Goal: Communication & Community: Answer question/provide support

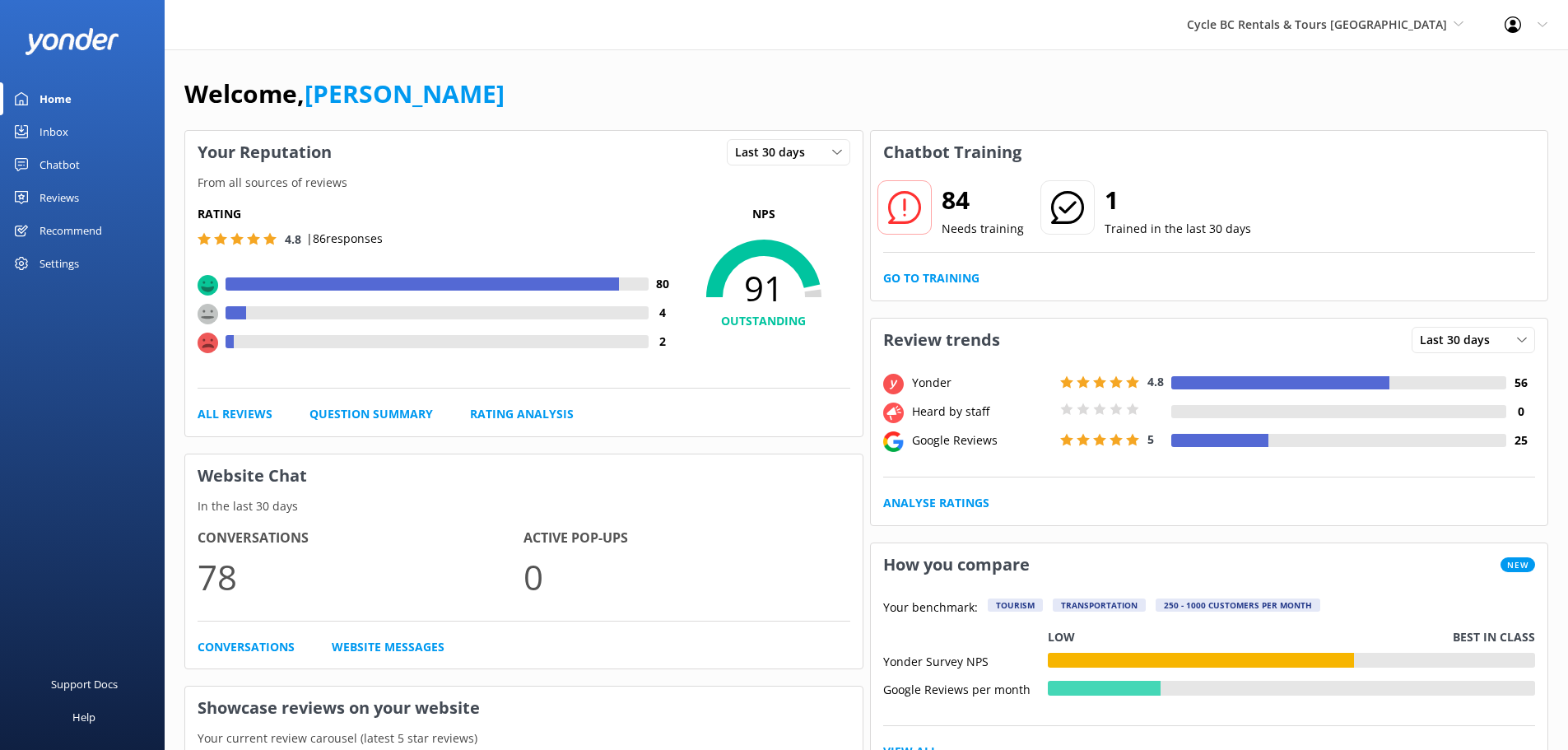
click at [89, 123] on link "Inbox" at bounding box center [82, 132] width 165 height 33
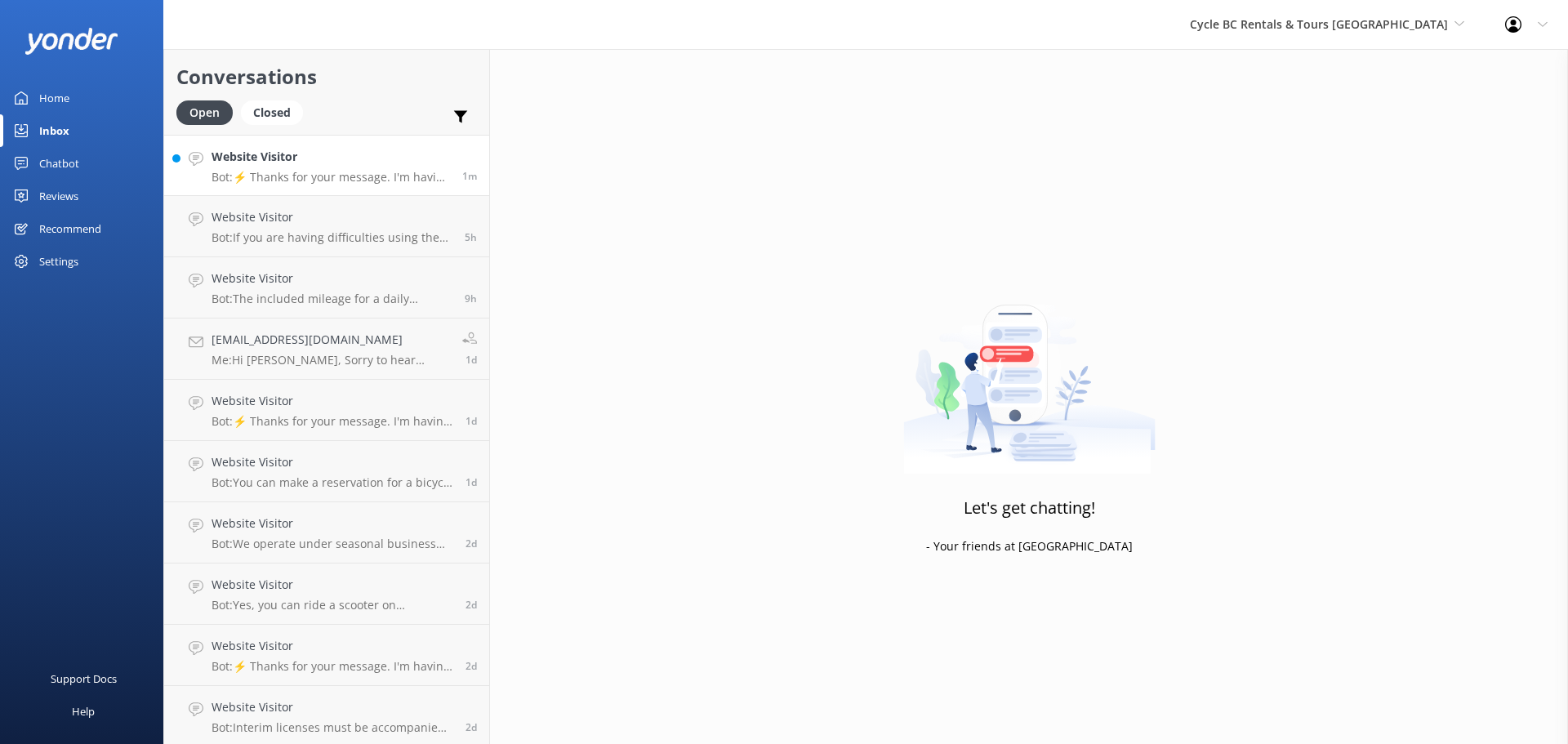
click at [351, 174] on p "Bot: ⚡ Thanks for your message. I'm having a difficult time finding the right a…" at bounding box center [330, 177] width 239 height 15
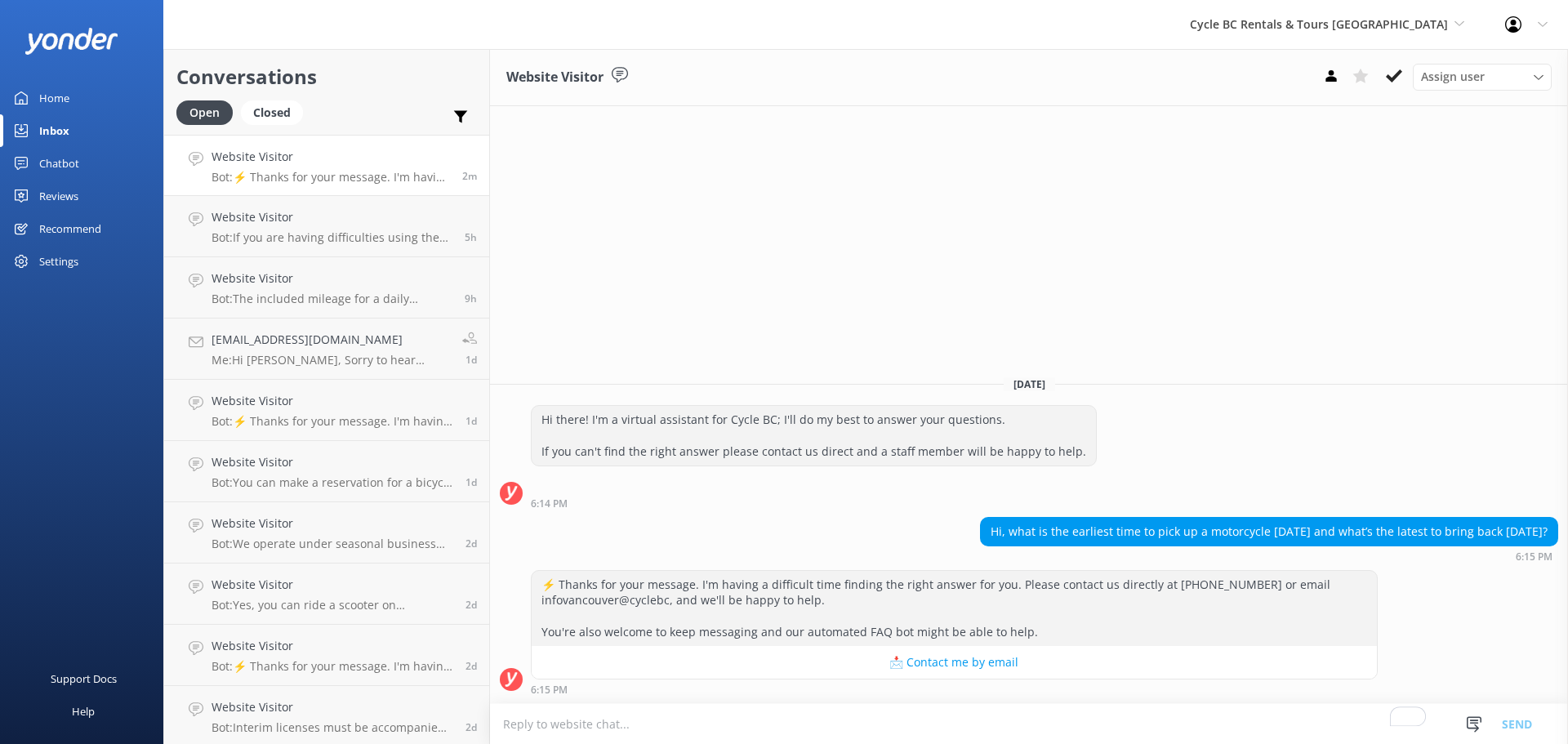
click at [996, 697] on div "⚡ Thanks for your message. I'm having a difficult time finding the right answer…" at bounding box center [1029, 636] width 1078 height 133
click at [983, 719] on textarea "To enrich screen reader interactions, please activate Accessibility in Grammarl…" at bounding box center [1029, 724] width 1078 height 40
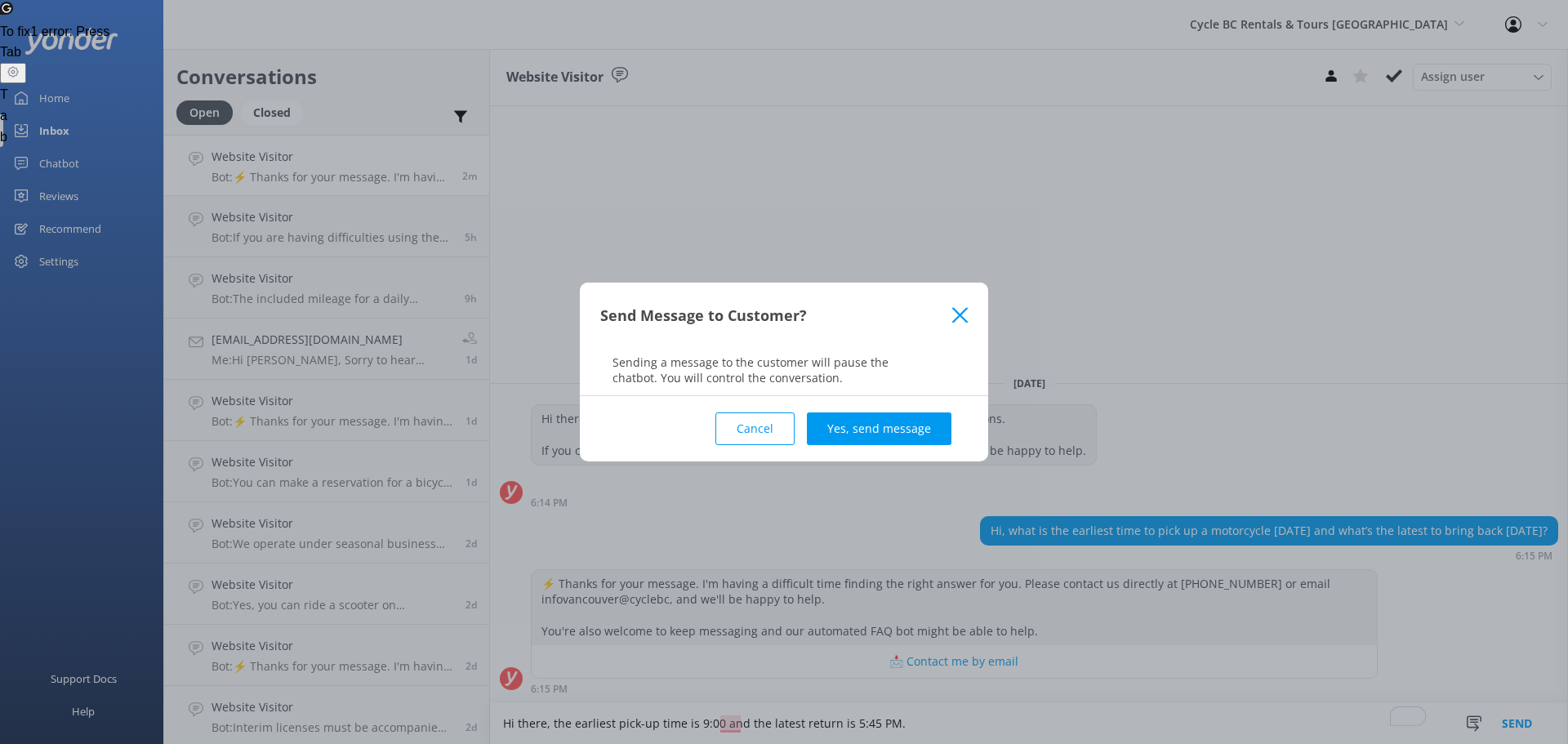
type textarea "Hi there, the earliest pick-up time is 9:00 and the latest return is 5:45 PM."
drag, startPoint x: 856, startPoint y: 403, endPoint x: 854, endPoint y: 418, distance: 15.1
click at [854, 418] on div "Cancel Yes, send message" at bounding box center [784, 428] width 367 height 65
click at [851, 433] on button "Yes, send message" at bounding box center [879, 429] width 145 height 33
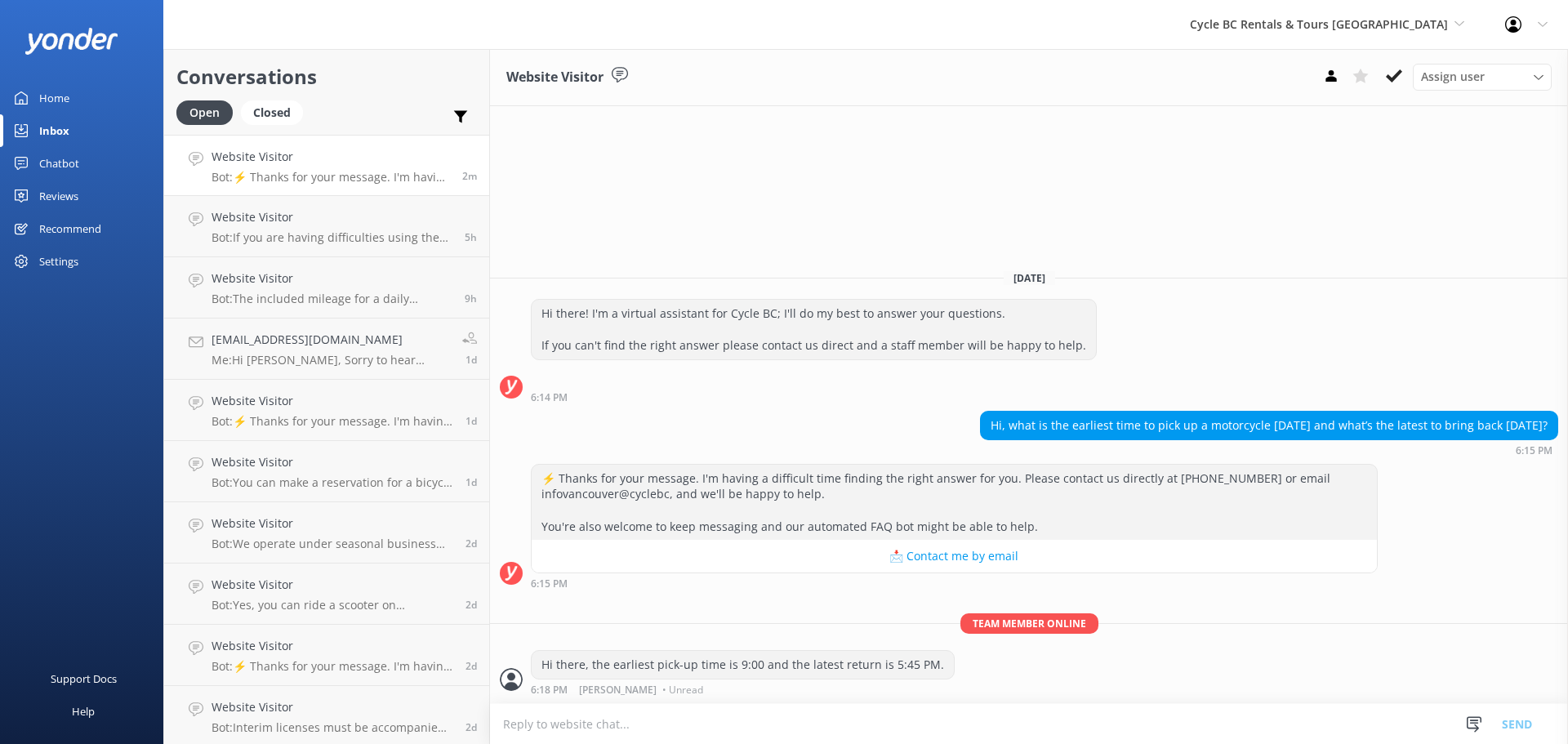
click at [723, 723] on textarea "To enrich screen reader interactions, please activate Accessibility in Grammarl…" at bounding box center [1029, 724] width 1078 height 40
paste textarea "[URL][DOMAIN_NAME]"
type textarea "Reservations can be made through our website: [URL][DOMAIN_NAME]"
